Goal: Information Seeking & Learning: Learn about a topic

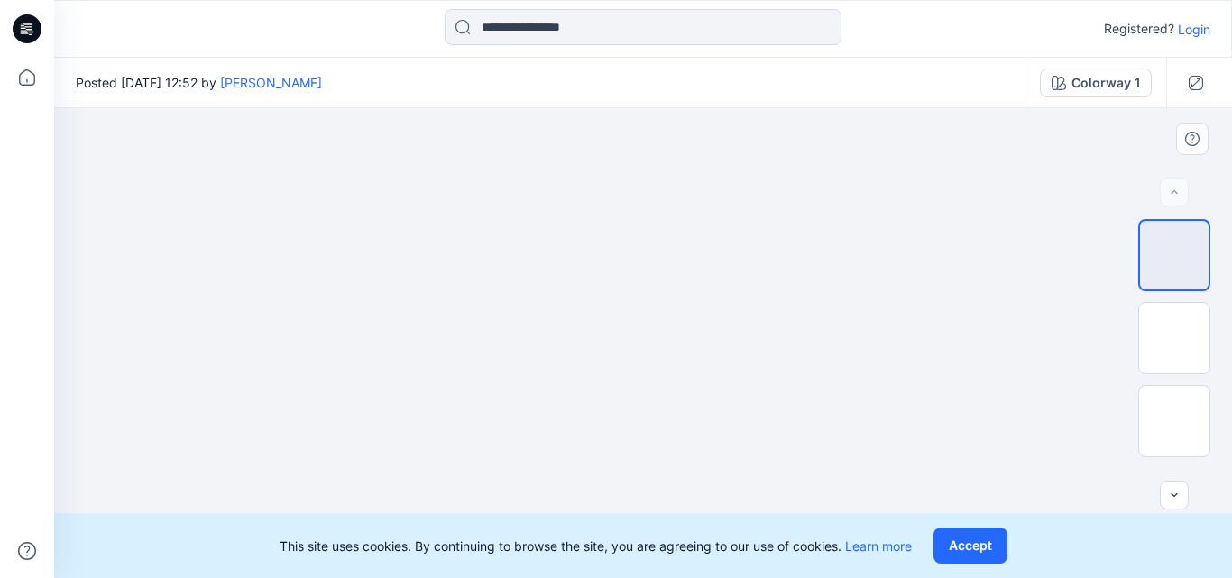
drag, startPoint x: 672, startPoint y: 358, endPoint x: 655, endPoint y: 281, distance: 79.5
click at [655, 108] on img at bounding box center [642, 108] width 501 height 0
drag, startPoint x: 606, startPoint y: 390, endPoint x: 601, endPoint y: 211, distance: 178.7
click at [601, 108] on img at bounding box center [642, 108] width 501 height 0
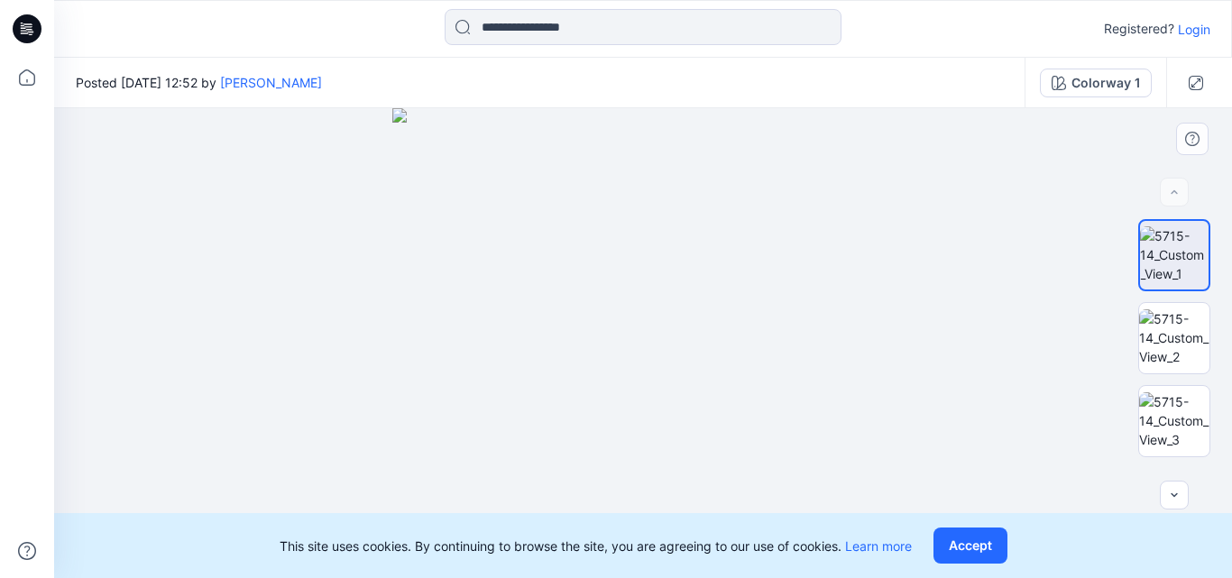
click at [816, 325] on img at bounding box center [642, 343] width 501 height 470
click at [1000, 540] on button "Accept" at bounding box center [971, 546] width 74 height 36
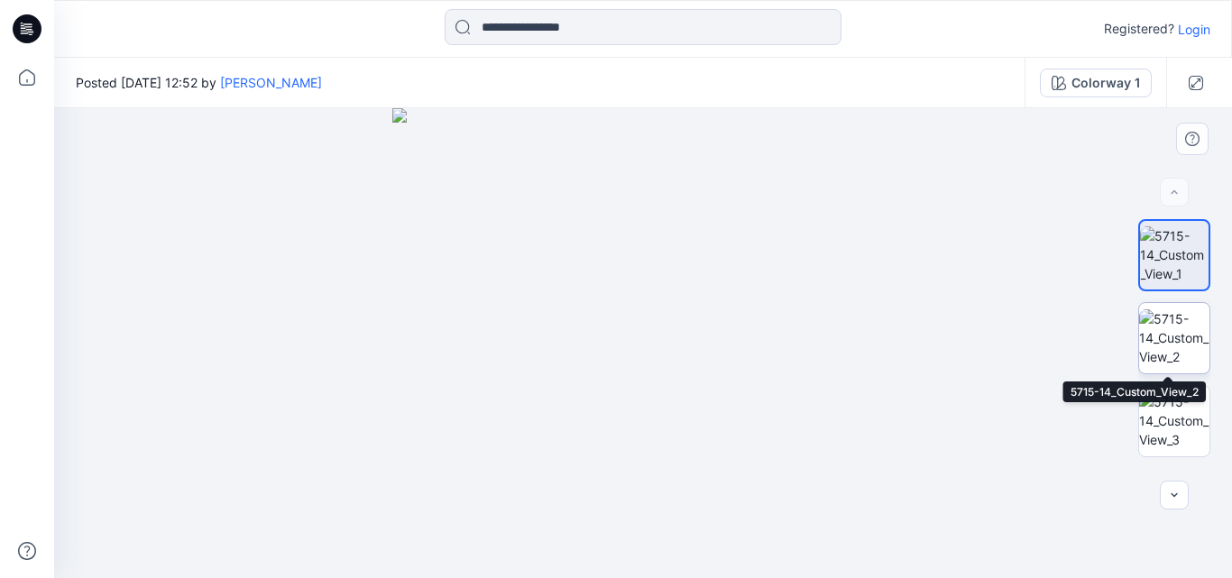
click at [1188, 353] on img at bounding box center [1174, 337] width 70 height 57
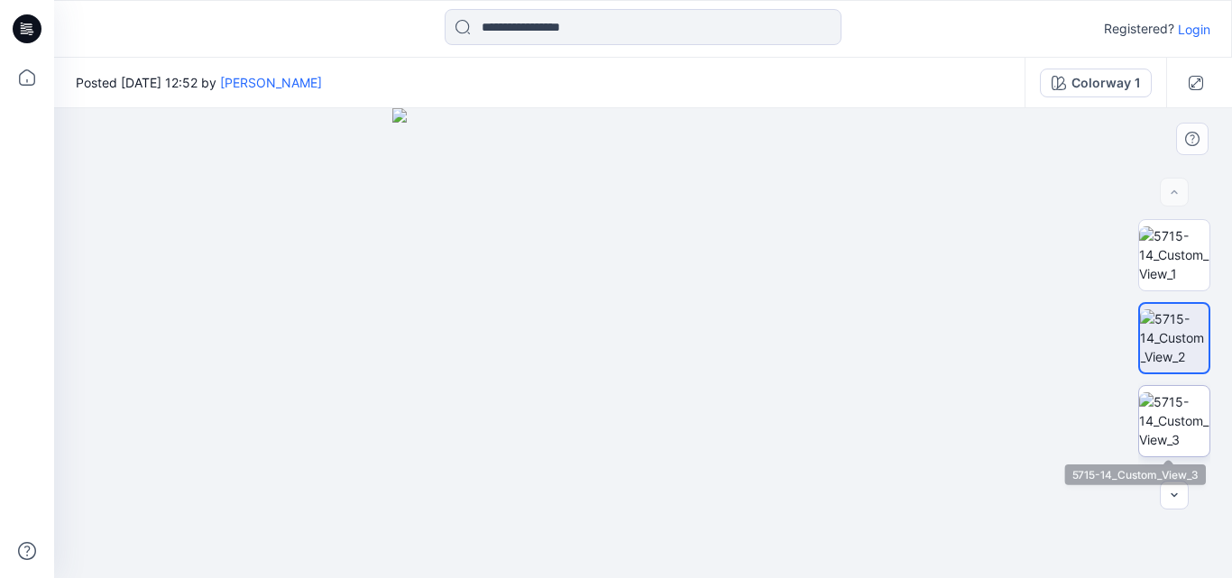
click at [1160, 420] on img at bounding box center [1174, 420] width 70 height 57
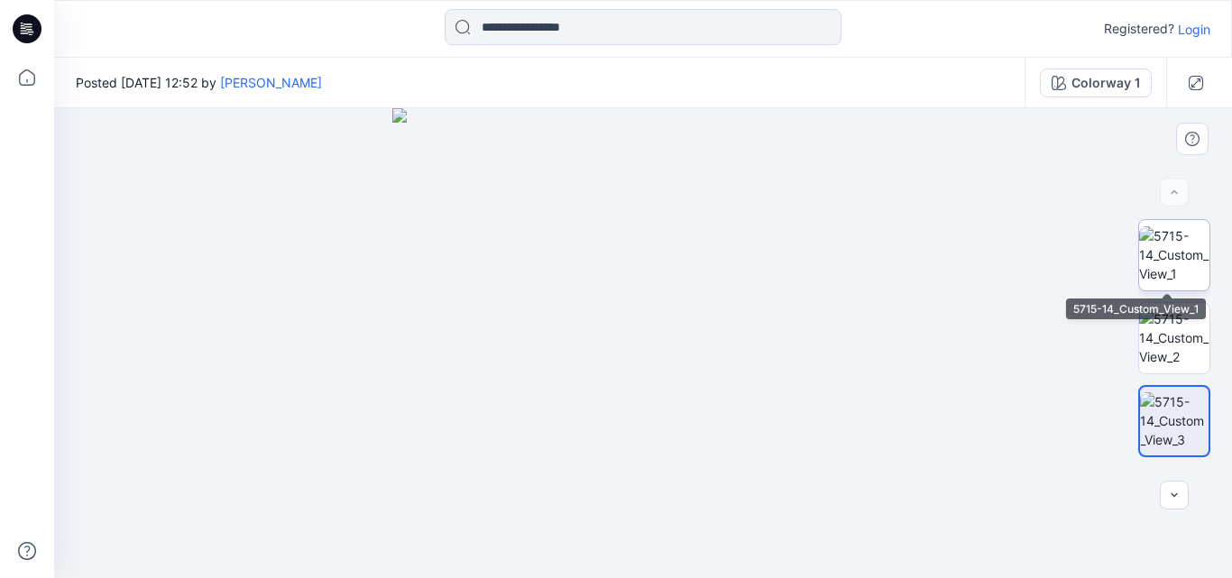
click at [1172, 281] on img at bounding box center [1174, 254] width 70 height 57
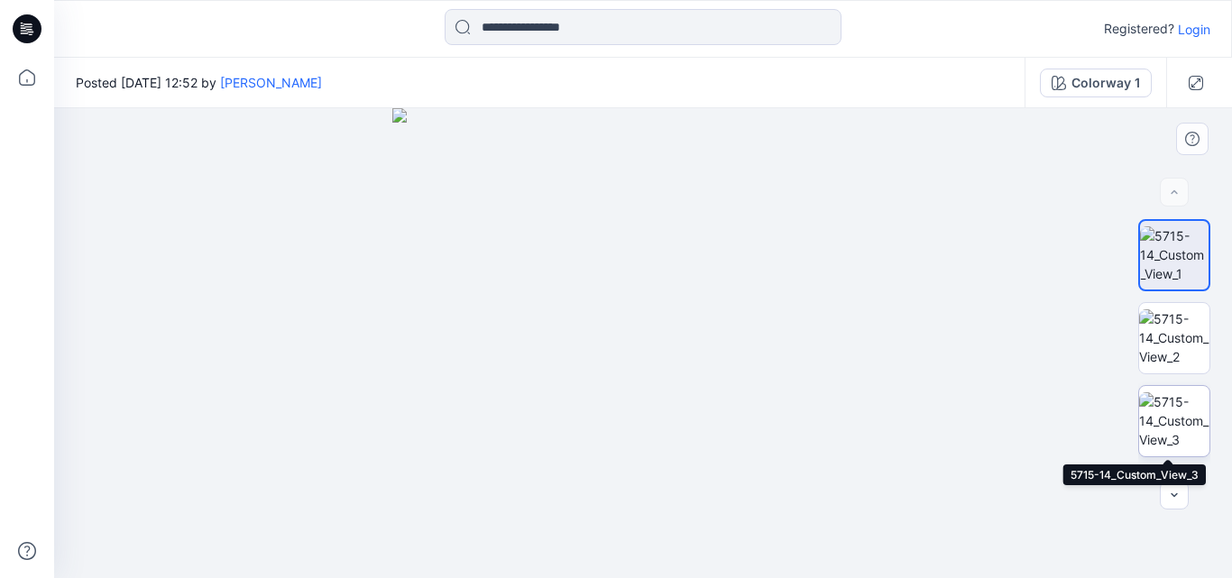
click at [1148, 439] on img at bounding box center [1174, 420] width 70 height 57
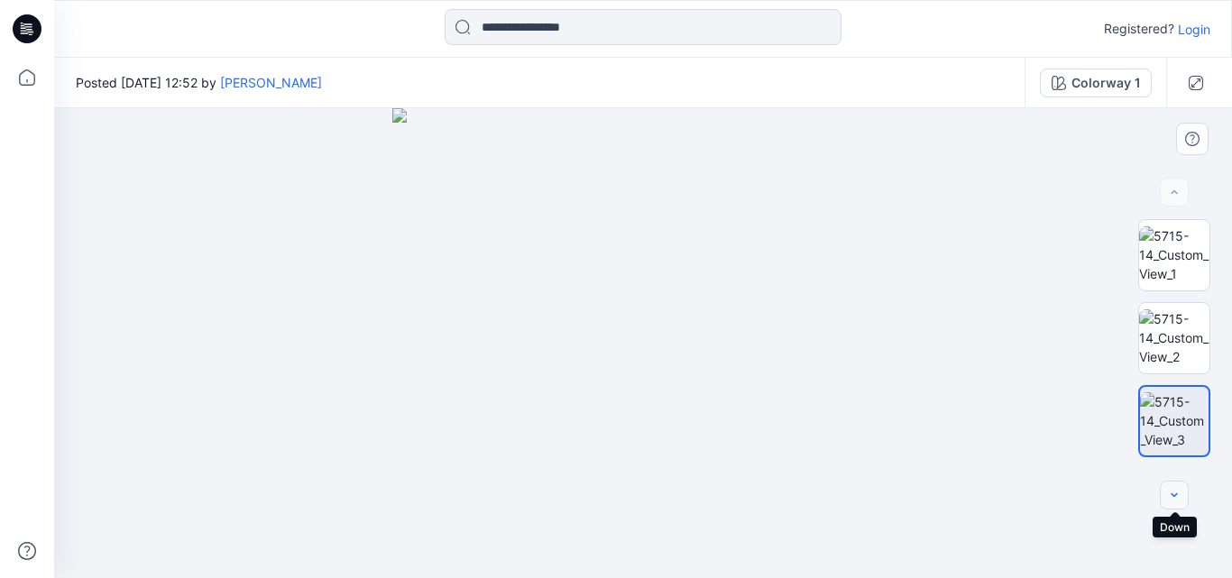
click at [1173, 491] on icon "button" at bounding box center [1174, 495] width 14 height 14
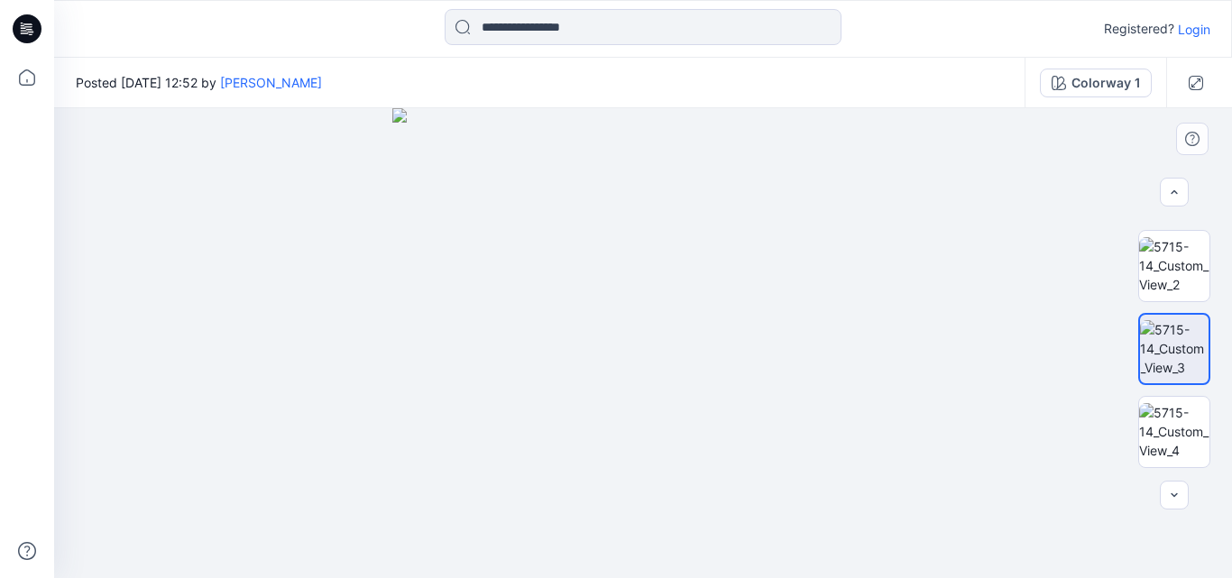
scroll to position [57, 0]
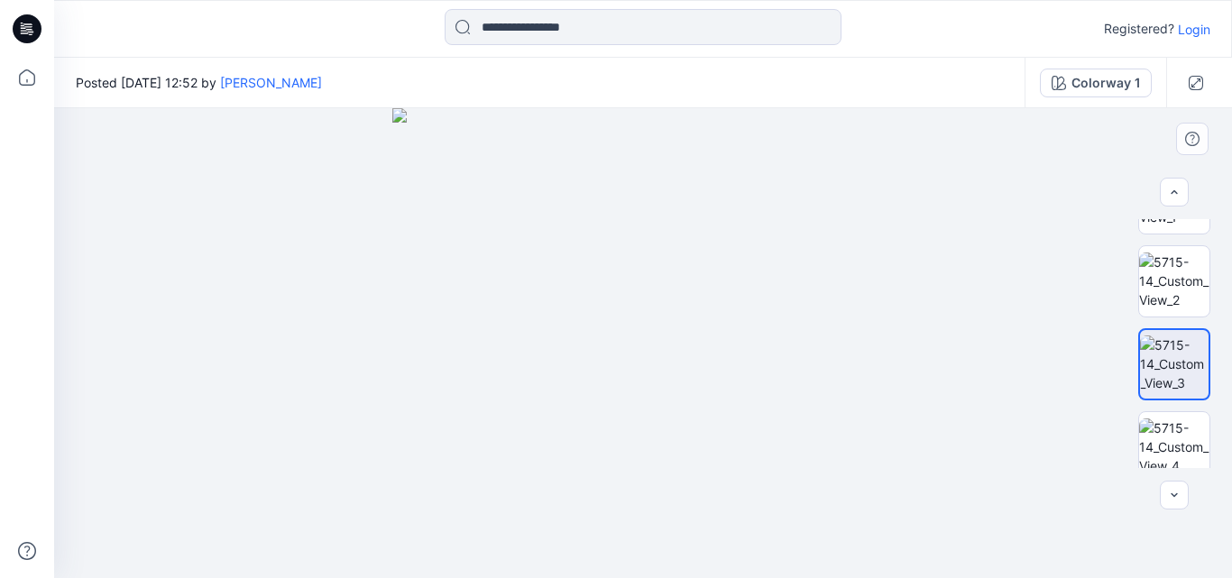
click at [1127, 358] on div at bounding box center [1174, 343] width 115 height 249
click at [1178, 355] on img at bounding box center [1174, 364] width 69 height 57
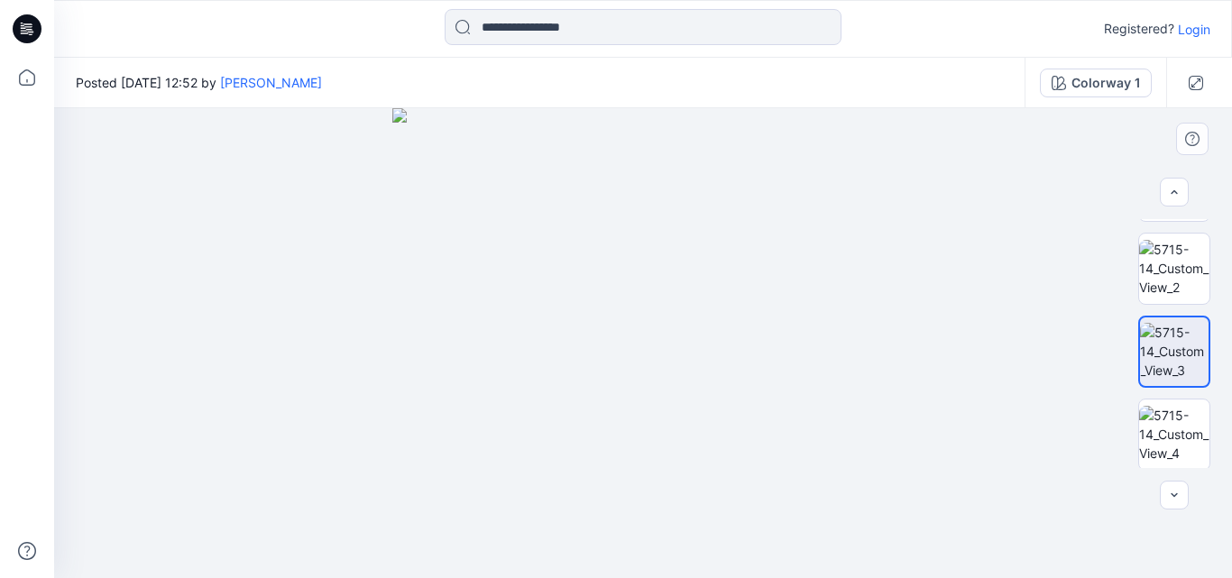
scroll to position [72, 0]
click at [1199, 438] on div at bounding box center [1175, 432] width 72 height 72
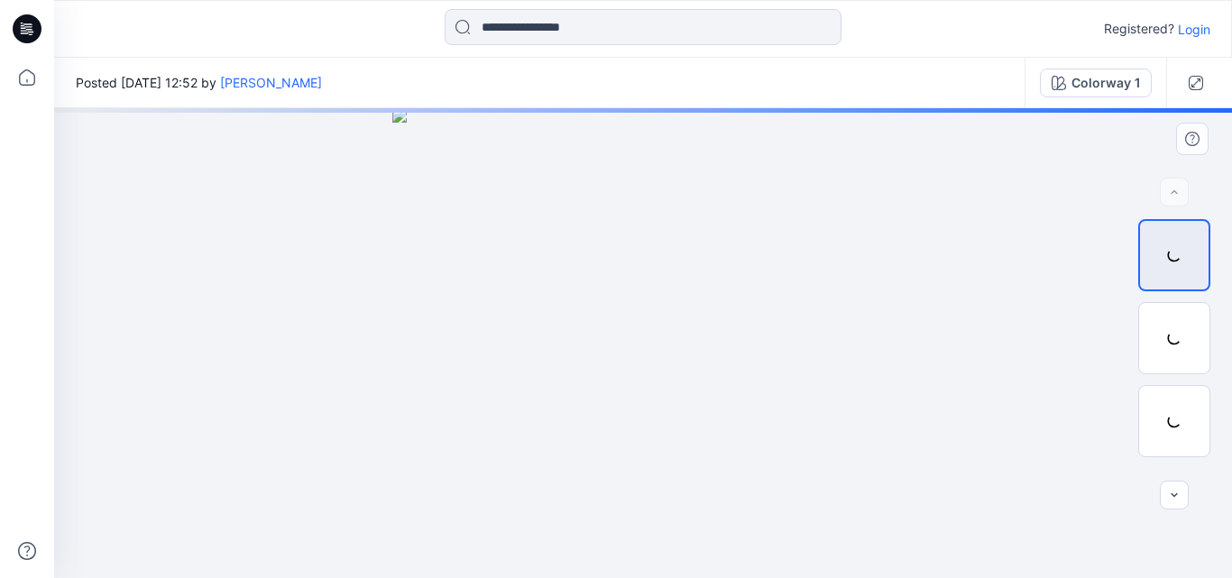
click at [1216, 281] on div at bounding box center [1174, 343] width 115 height 249
click at [1170, 493] on div at bounding box center [1174, 495] width 29 height 29
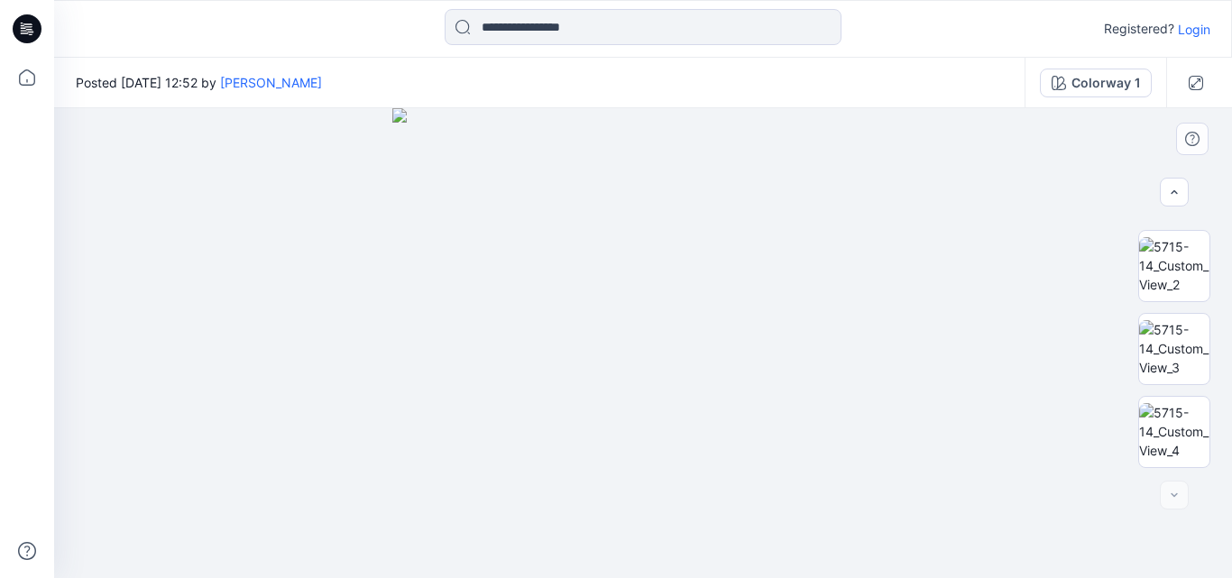
click at [1170, 493] on div at bounding box center [1174, 495] width 29 height 29
